Goal: Task Accomplishment & Management: Use online tool/utility

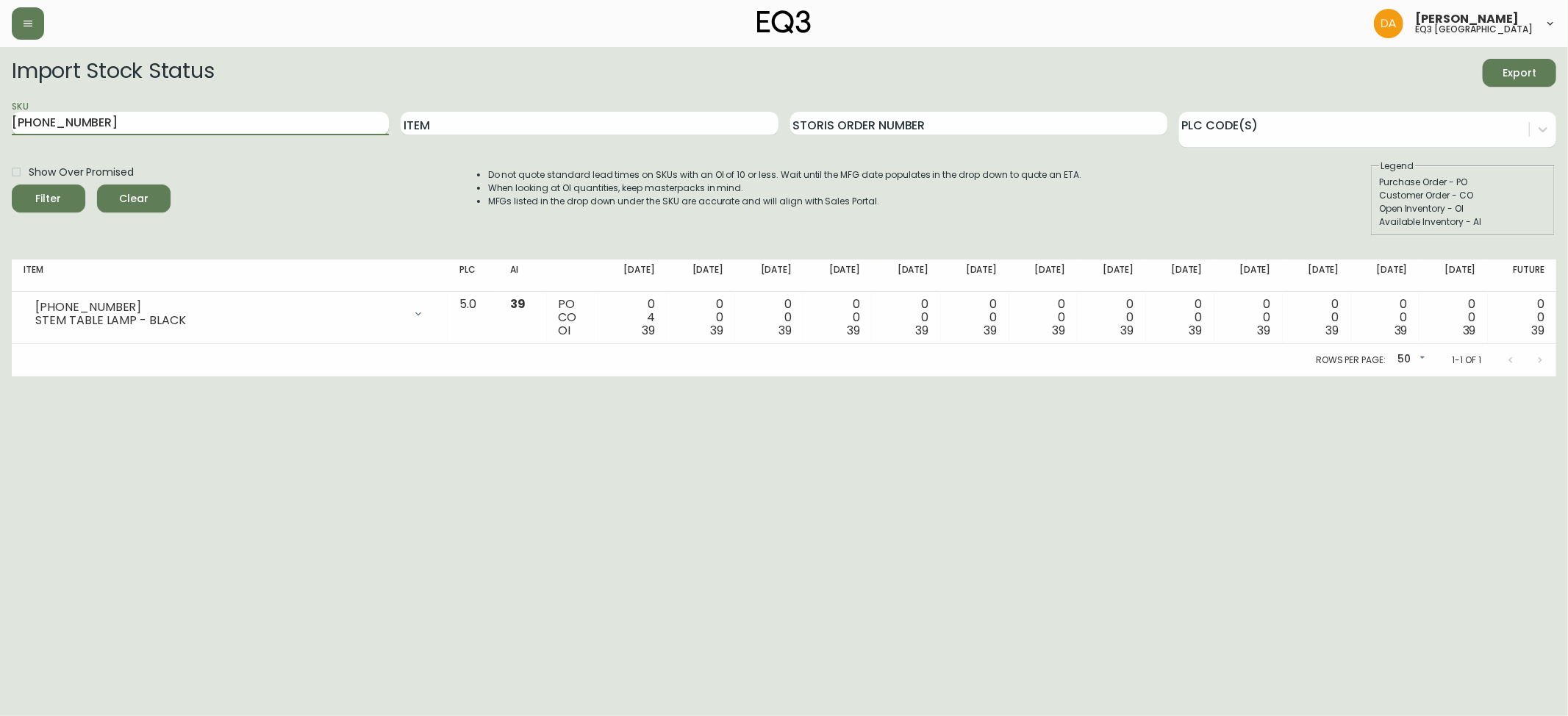
click at [112, 126] on input "3180-423-1" at bounding box center [200, 123] width 377 height 23
type input "3"
click at [446, 121] on input "Item" at bounding box center [589, 123] width 377 height 23
type input "hali"
click at [39, 199] on icon "submit" at bounding box center [42, 196] width 18 height 18
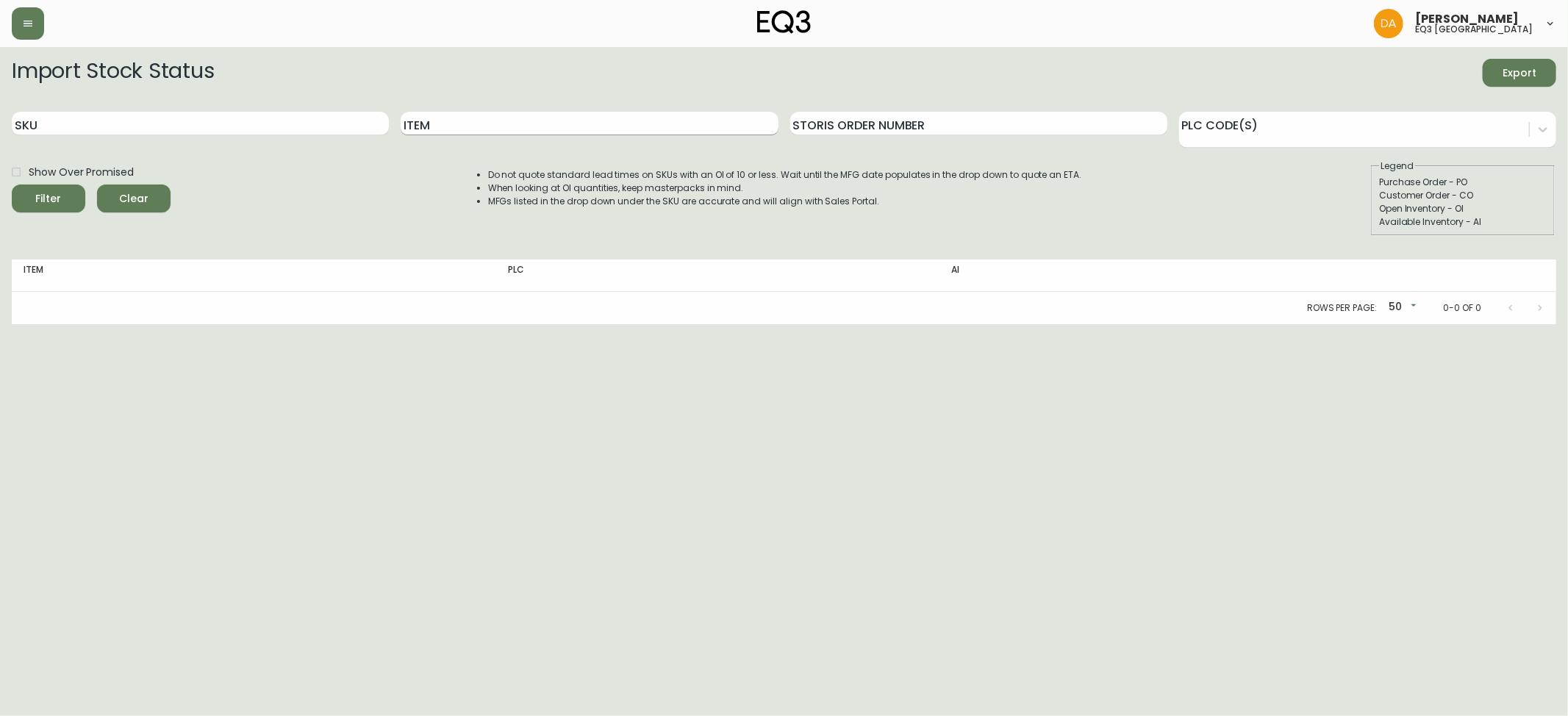
click at [524, 121] on input "Item" at bounding box center [589, 123] width 377 height 23
type input "halli"
click at [67, 199] on span "Filter" at bounding box center [48, 198] width 50 height 18
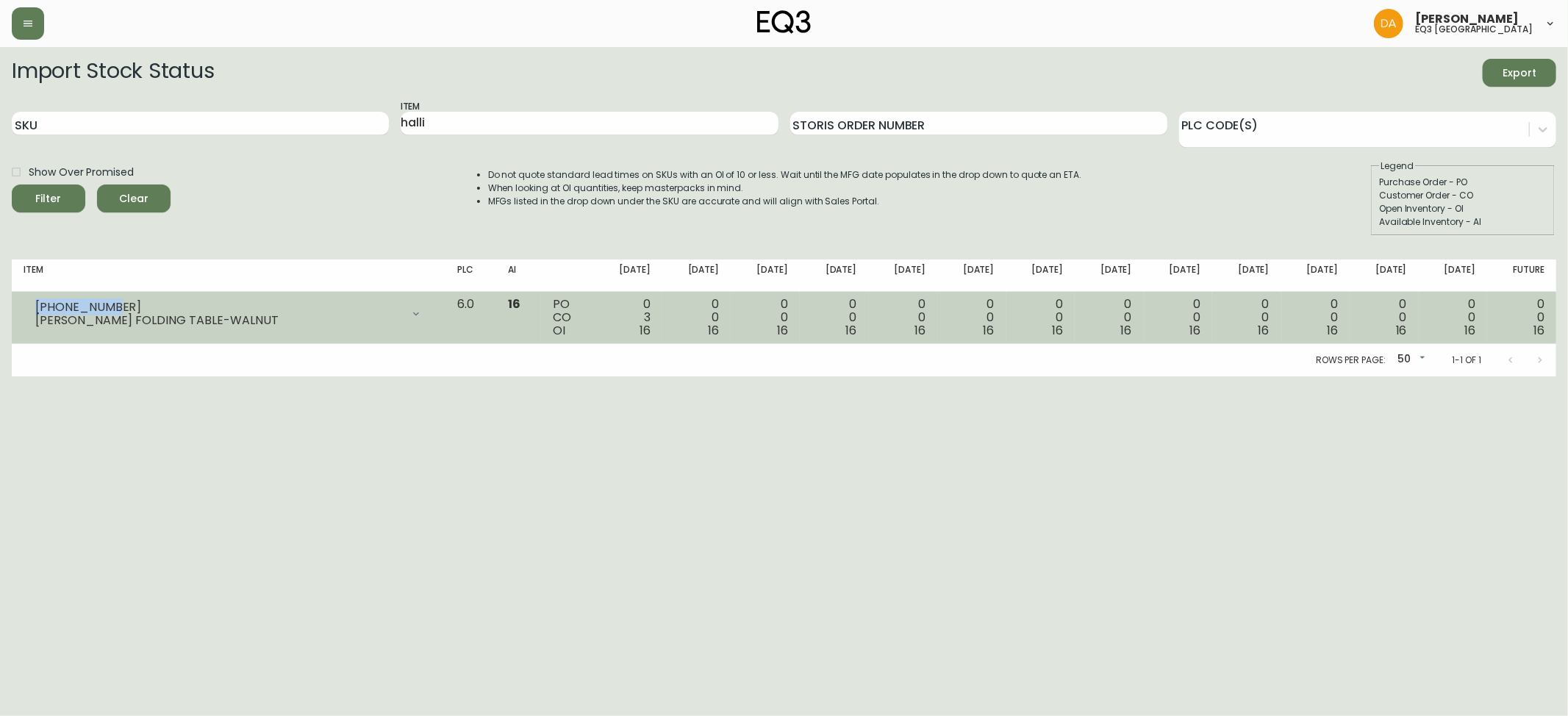
drag, startPoint x: 107, startPoint y: 306, endPoint x: 21, endPoint y: 326, distance: 88.3
click at [25, 316] on div "3020-377-13 HALLIE FOLDING TABLE-WALNUT" at bounding box center [228, 314] width 410 height 32
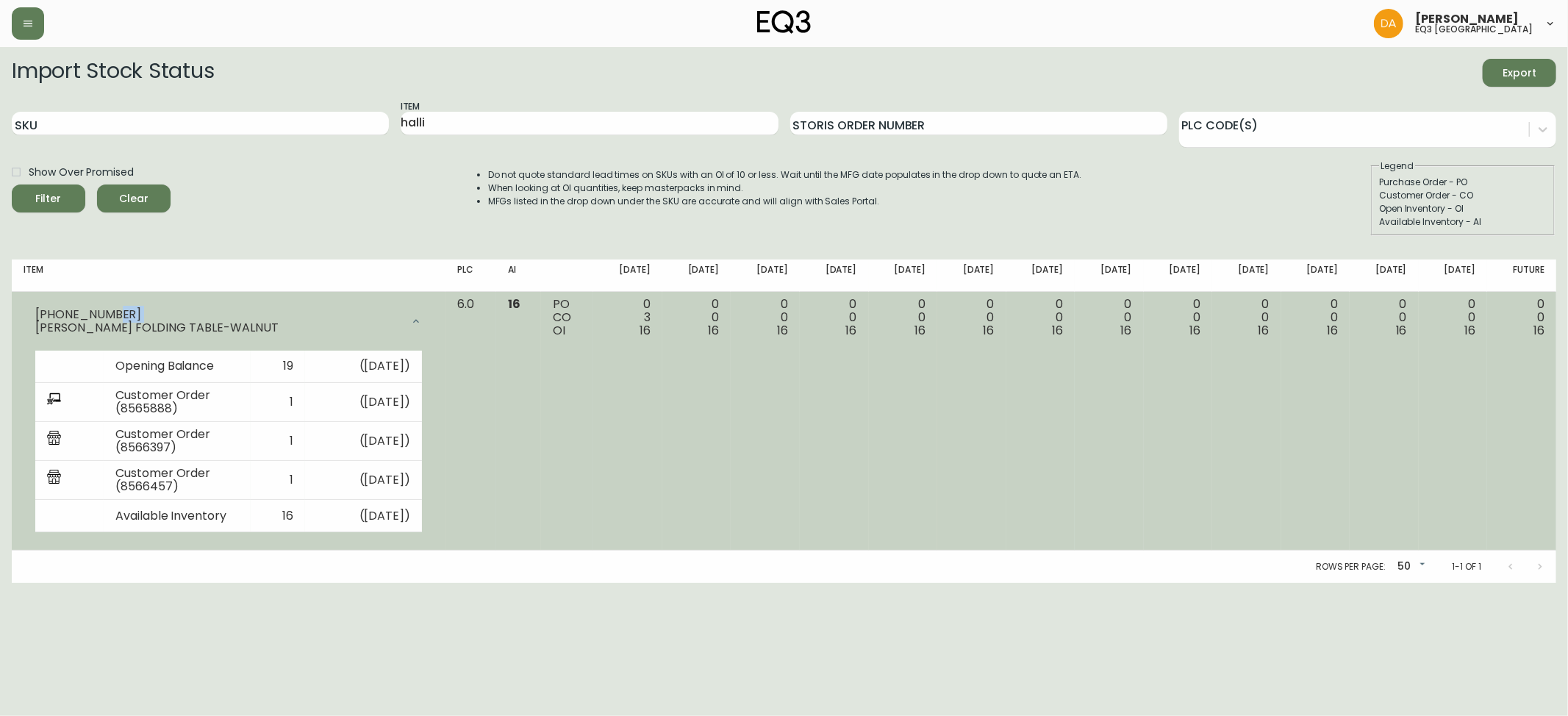
copy div
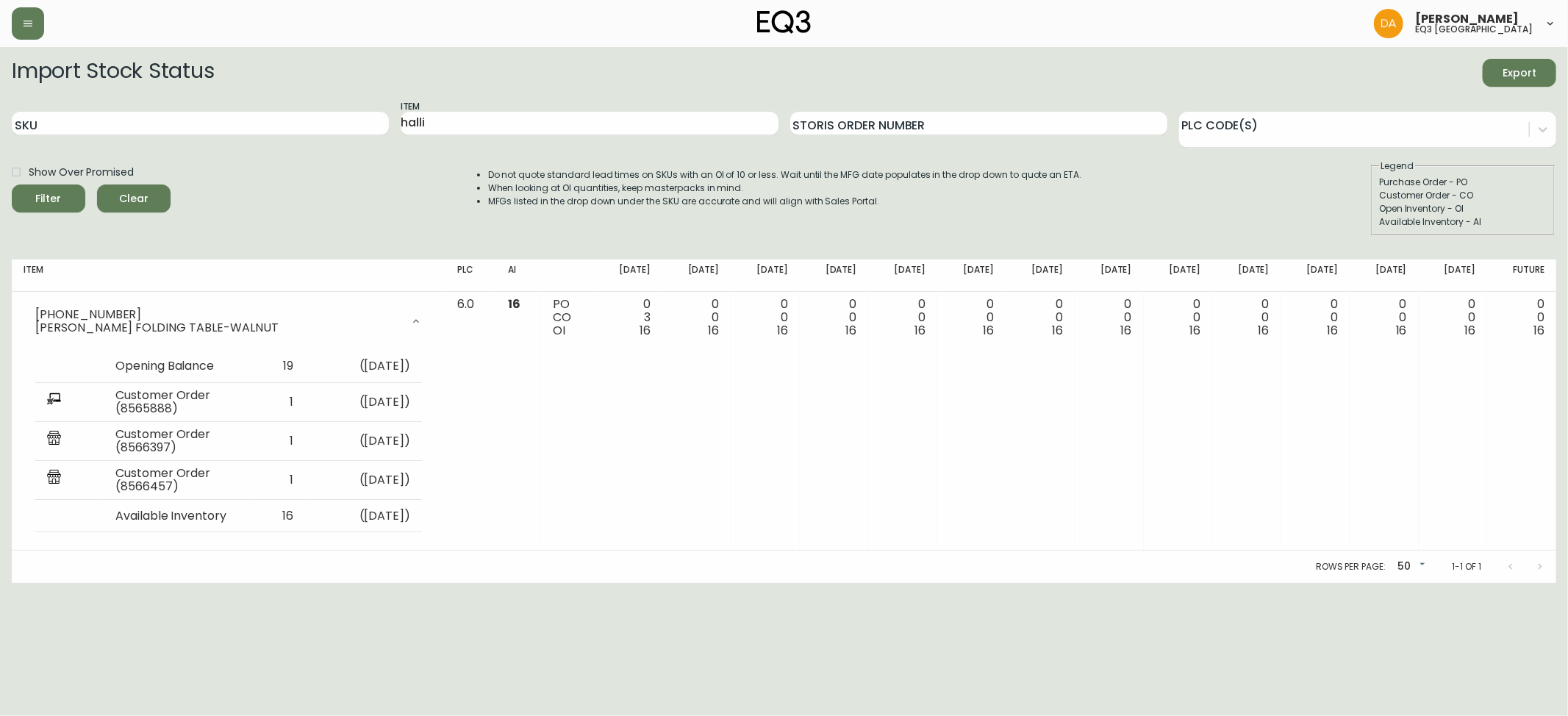
click at [213, 238] on div "Import Stock Status Export SKU Item halli Storis Order Number PLC Code(s) Show …" at bounding box center [784, 153] width 1544 height 189
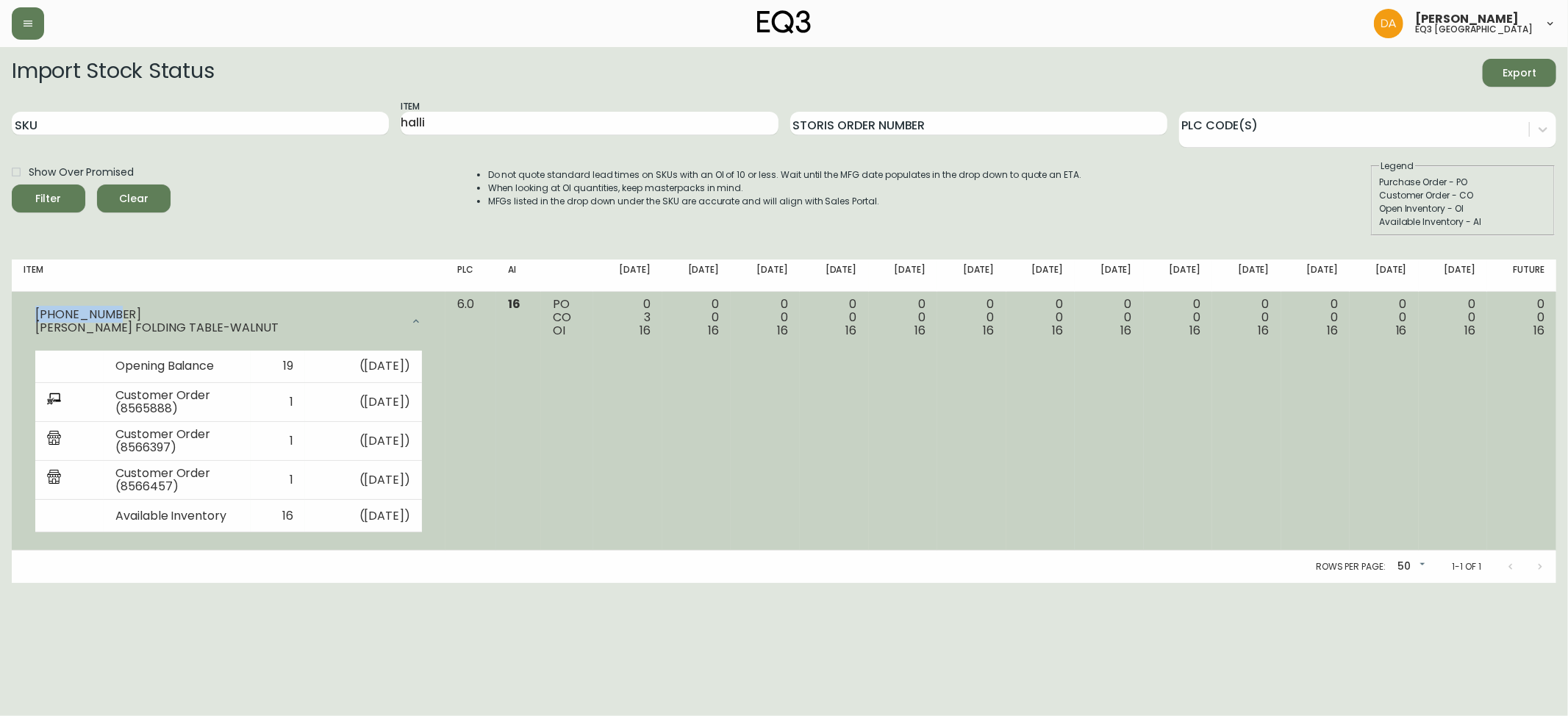
drag, startPoint x: 107, startPoint y: 313, endPoint x: 16, endPoint y: 314, distance: 91.0
click at [16, 314] on td "3020-377-13 HALLIE FOLDING TABLE-WALNUT Opening Balance 19 ( Aug 30, 2025 ) Cus…" at bounding box center [229, 421] width 434 height 259
copy div "[PHONE_NUMBER]"
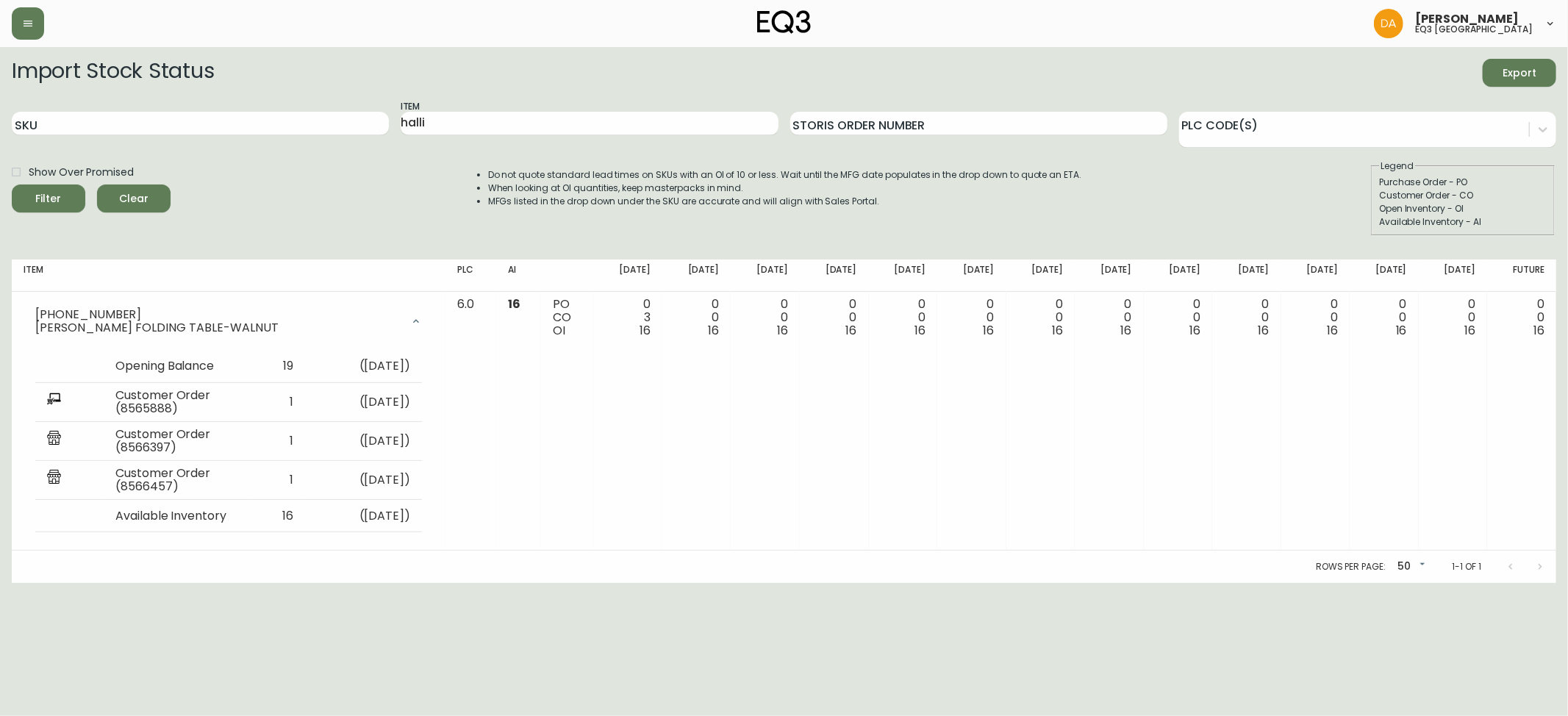
click at [232, 195] on div "Show Over Promised Filter Clear Do not quote standard lead times on SKUs with a…" at bounding box center [784, 198] width 1544 height 76
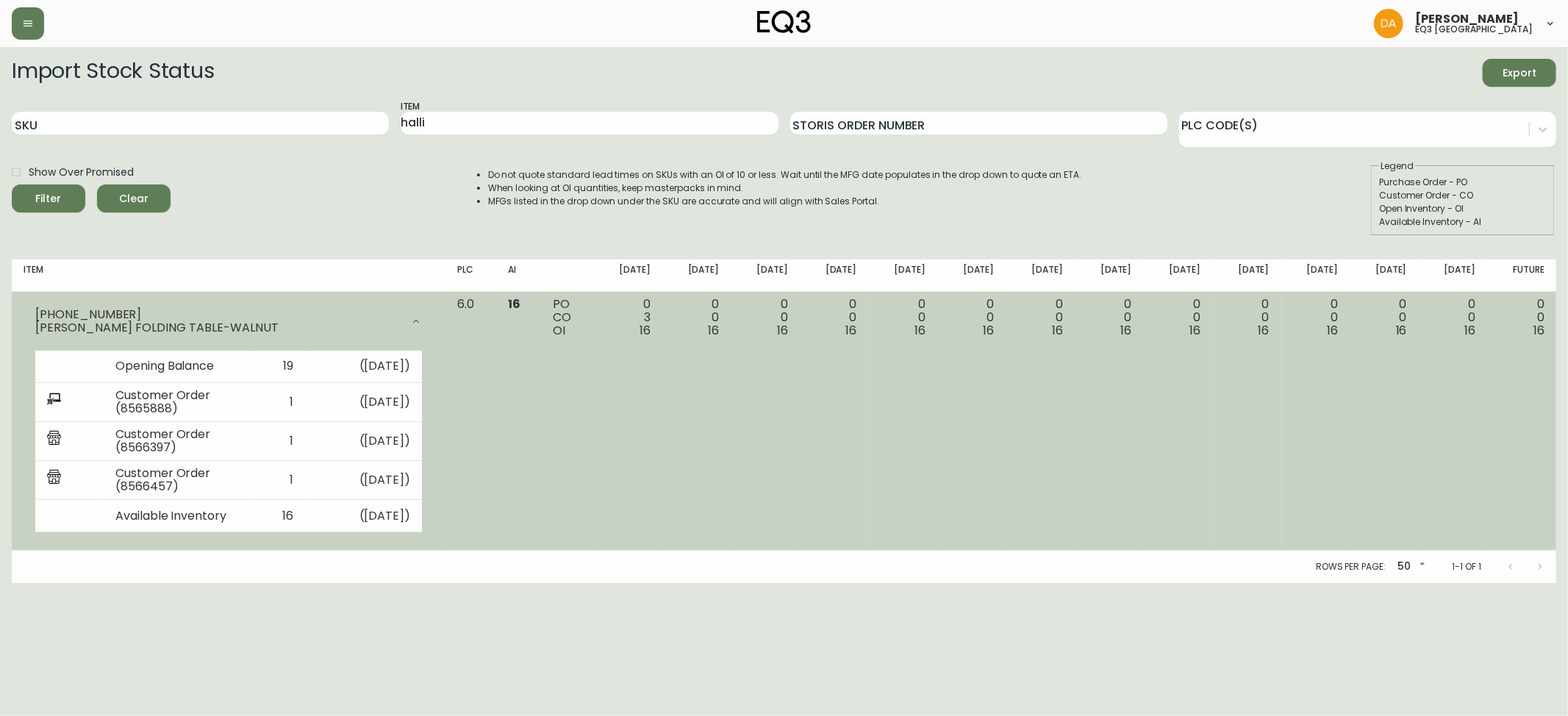
click at [422, 322] on icon at bounding box center [416, 321] width 12 height 12
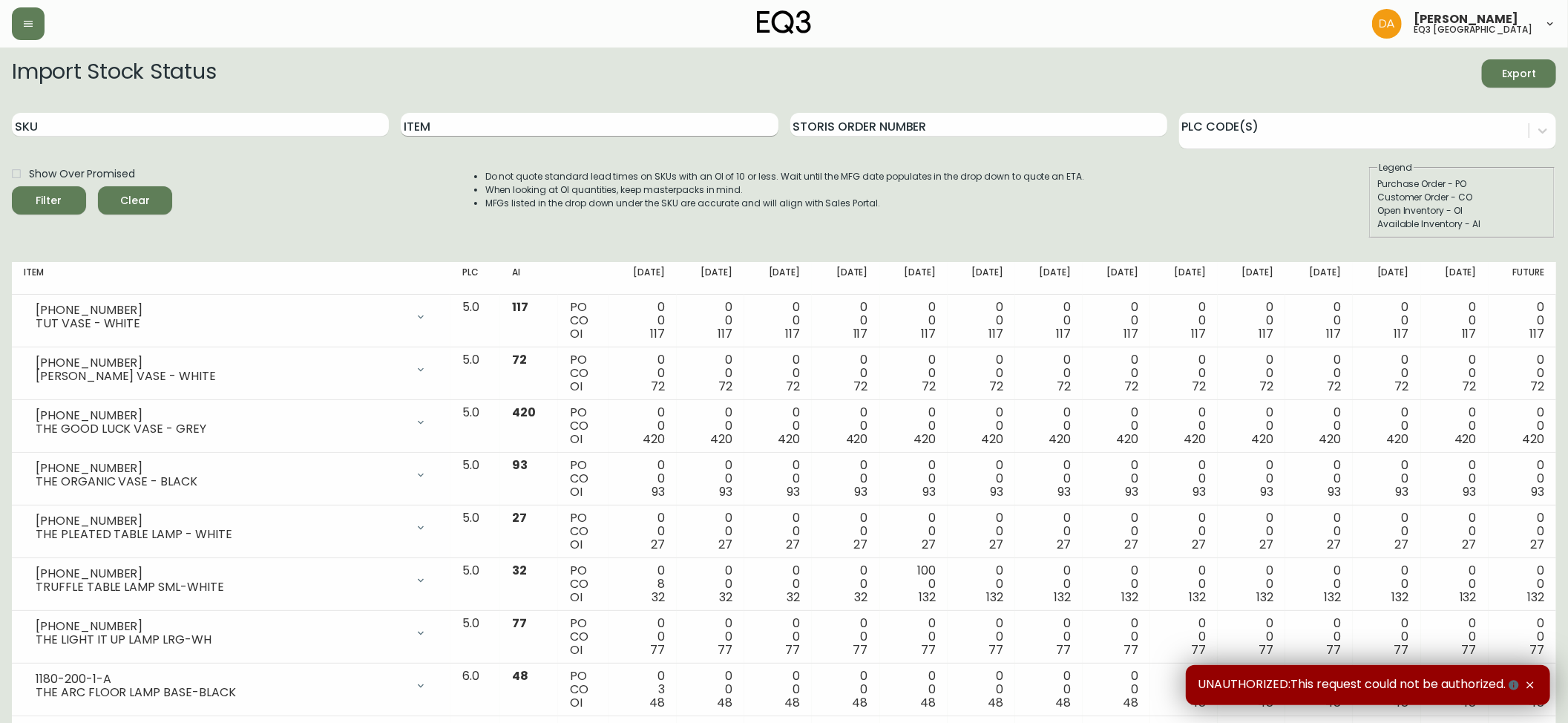
click at [428, 126] on input "Item" at bounding box center [589, 124] width 377 height 24
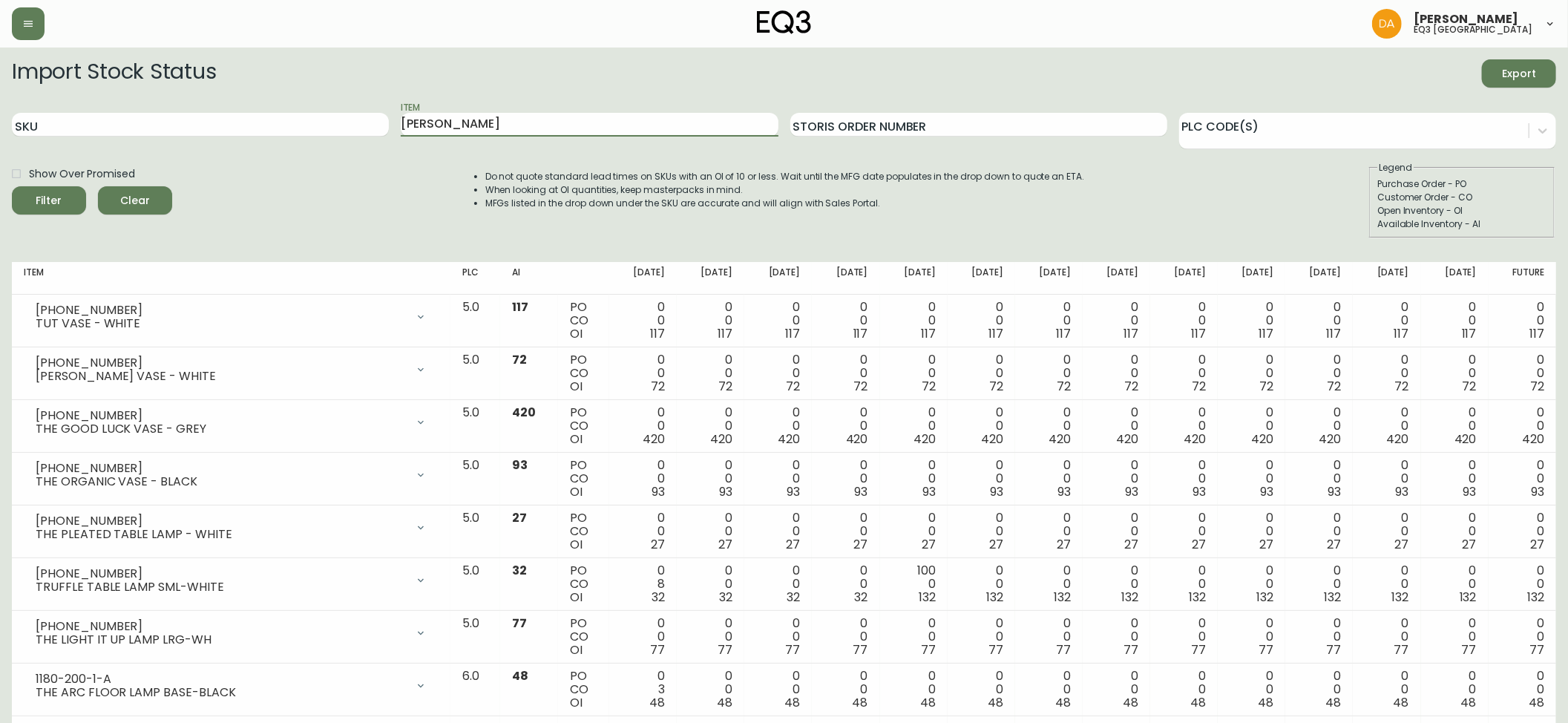
type input "[PERSON_NAME]"
click at [48, 200] on icon "submit" at bounding box center [44, 198] width 15 height 15
